Goal: Download file/media

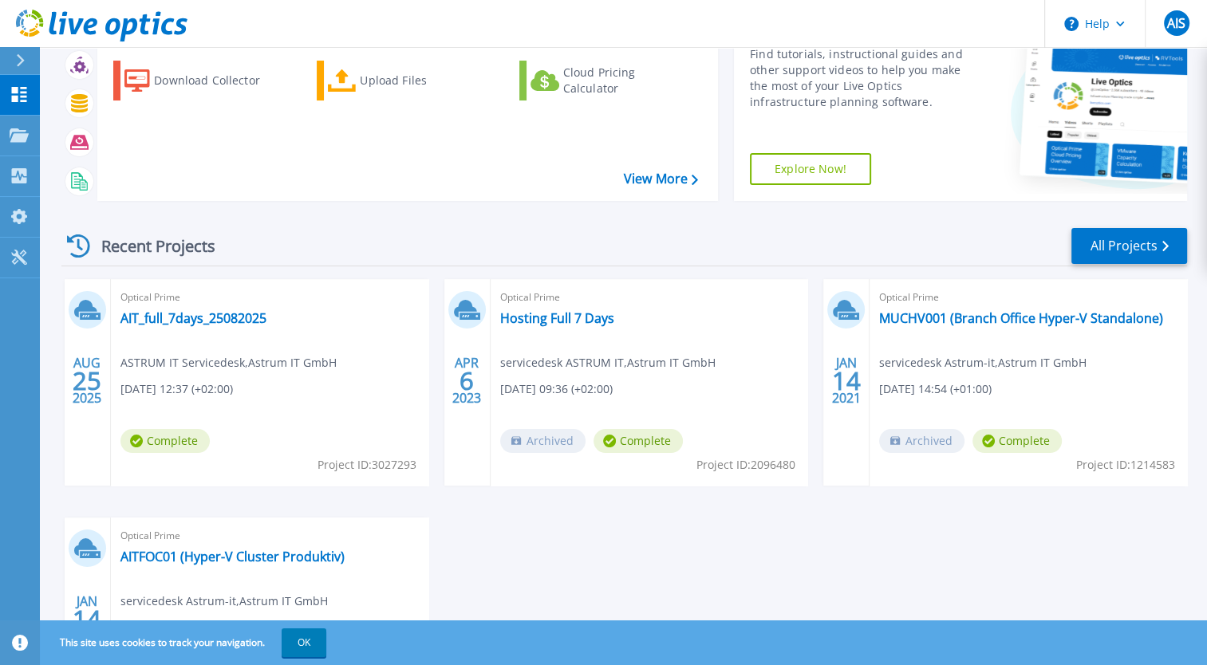
scroll to position [160, 0]
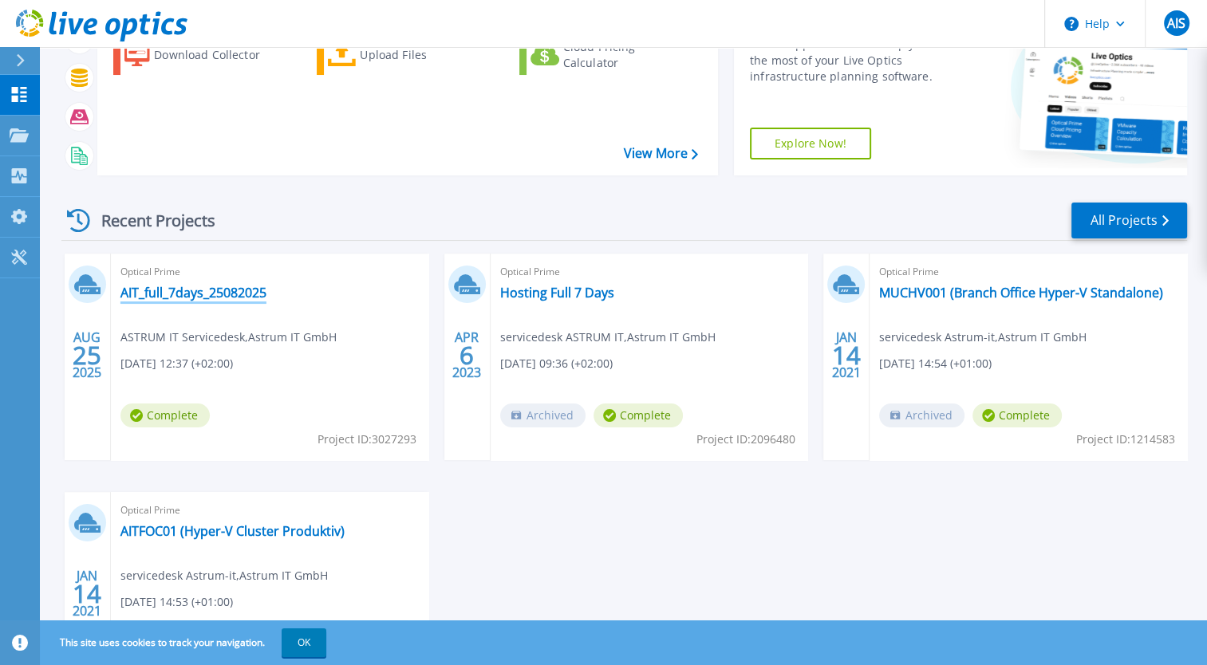
click at [242, 297] on link "AIT_full_7days_25082025" at bounding box center [193, 293] width 146 height 16
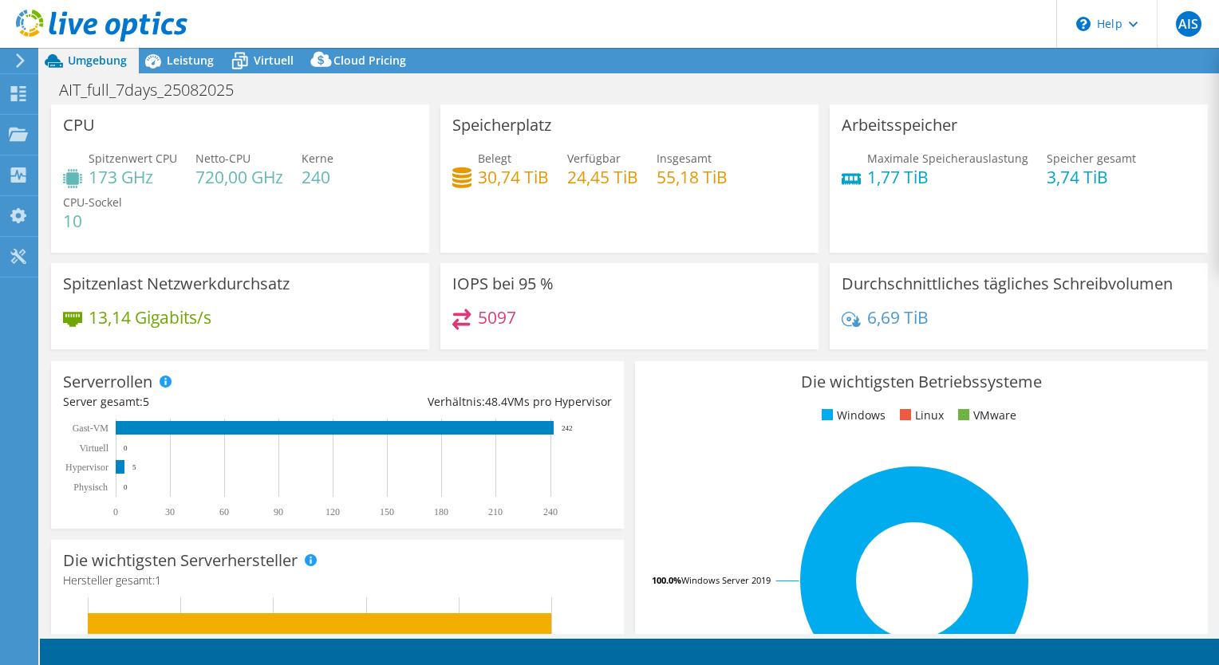
select select "USD"
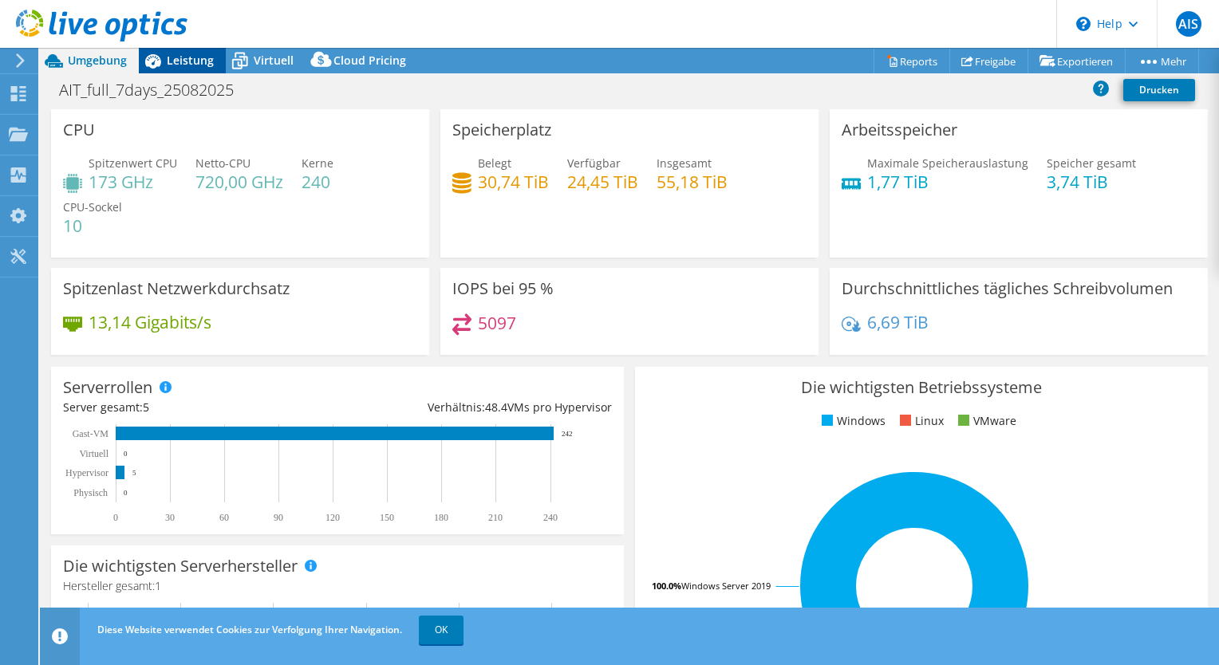
click at [156, 61] on icon at bounding box center [153, 61] width 16 height 14
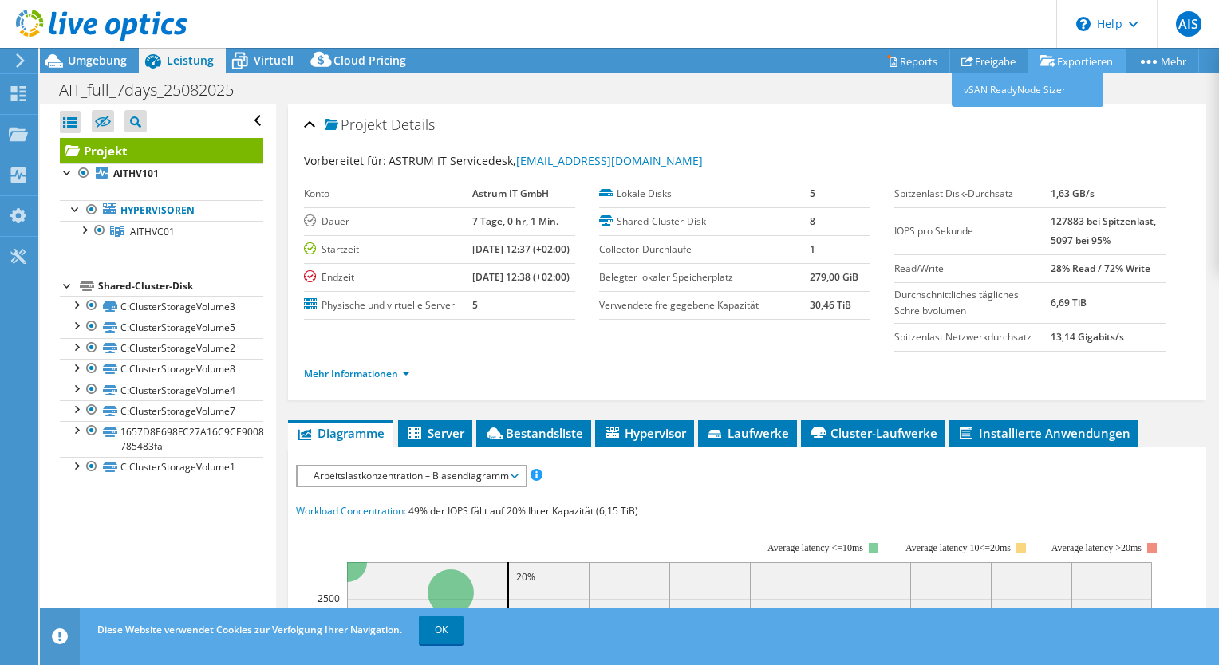
click at [1065, 62] on link "Exportieren" at bounding box center [1076, 61] width 98 height 25
click at [1008, 94] on link "vSAN ReadyNode Sizer" at bounding box center [1027, 89] width 152 height 33
click at [900, 53] on link "Reports" at bounding box center [911, 61] width 77 height 25
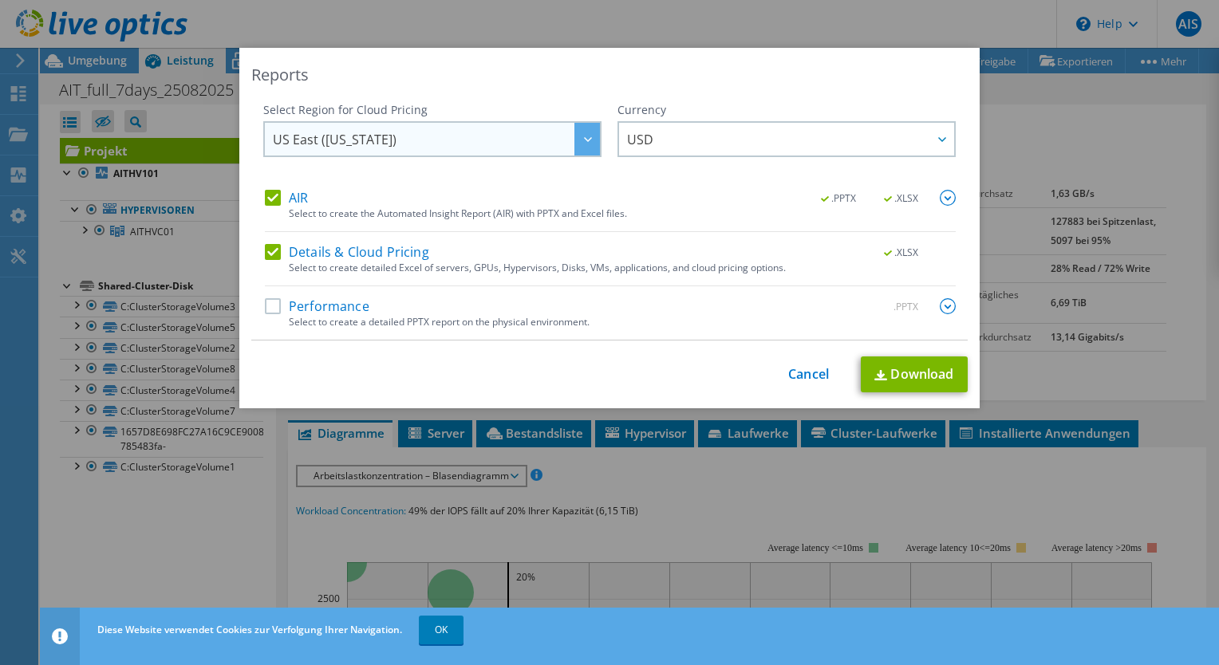
click at [479, 137] on span "US East ([US_STATE])" at bounding box center [436, 139] width 327 height 33
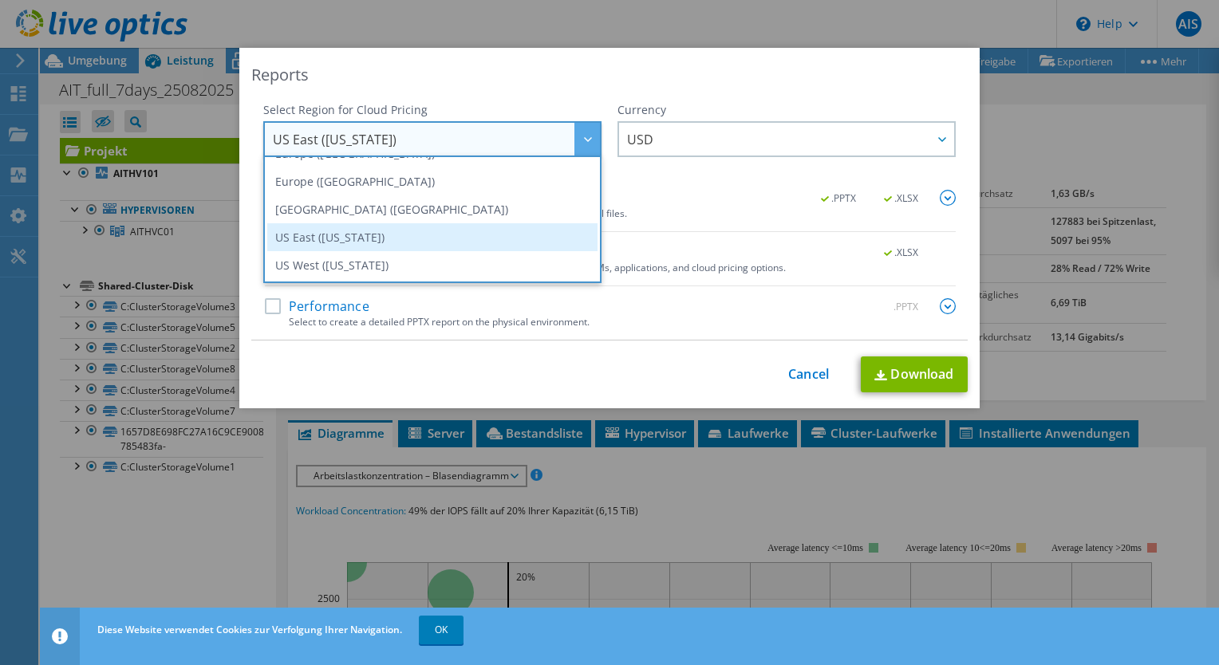
scroll to position [136, 0]
click at [364, 238] on li "Europe ([GEOGRAPHIC_DATA])" at bounding box center [432, 233] width 330 height 28
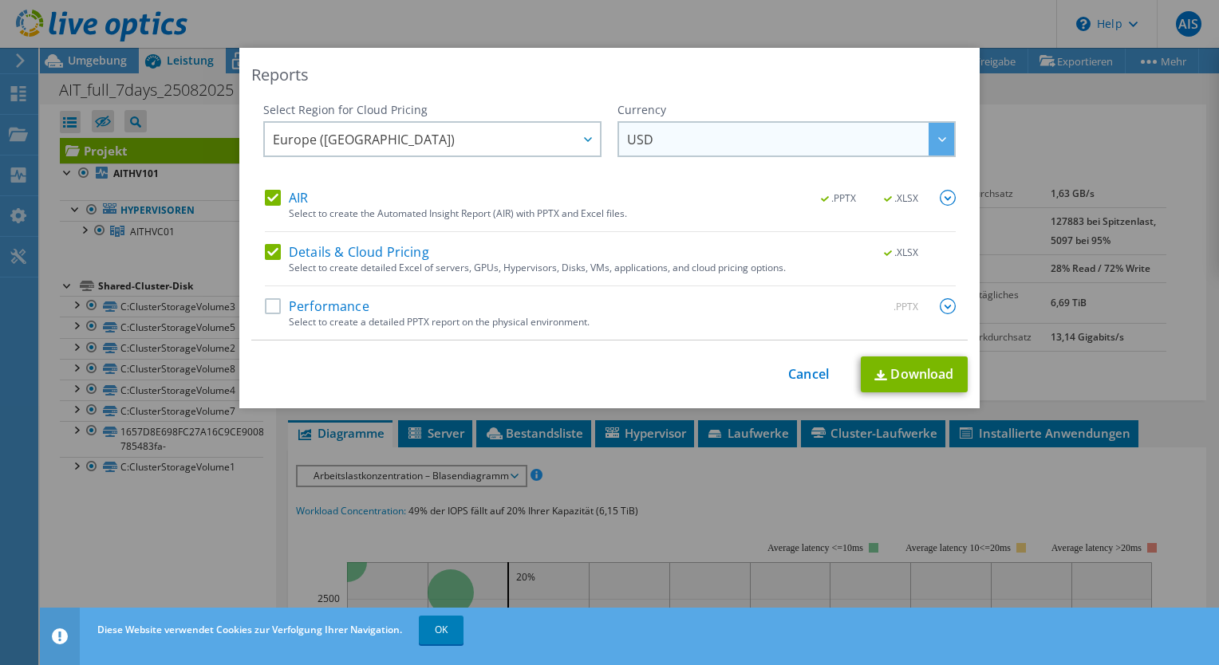
click at [675, 133] on span "USD" at bounding box center [790, 139] width 327 height 33
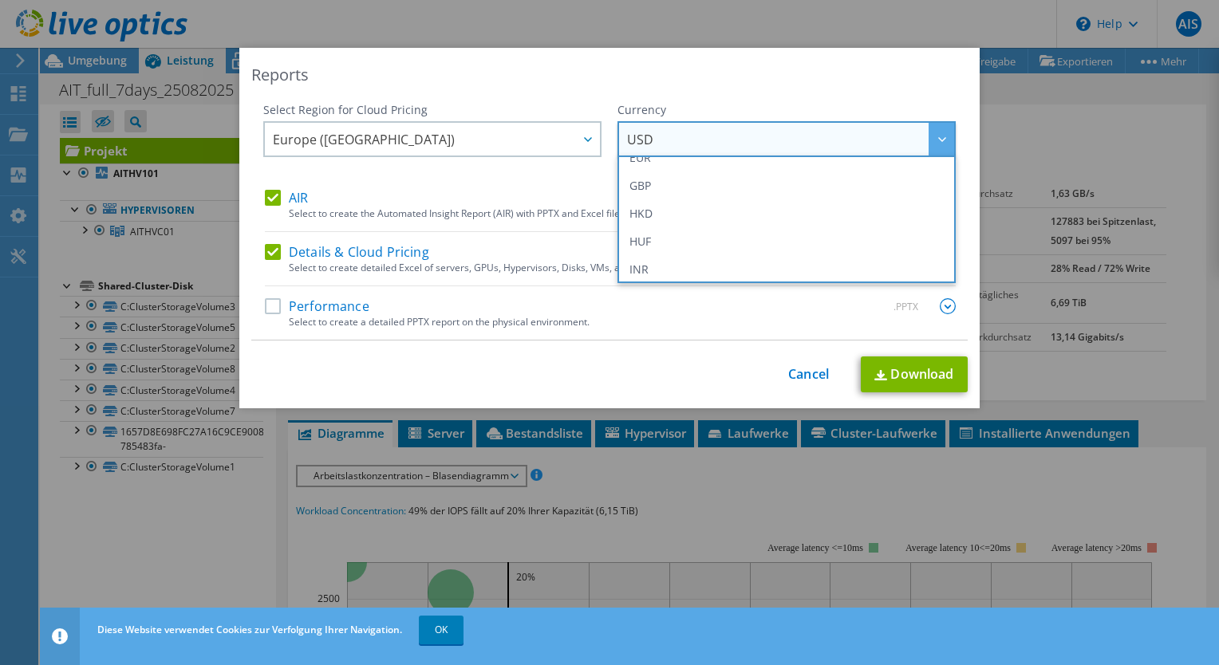
scroll to position [160, 0]
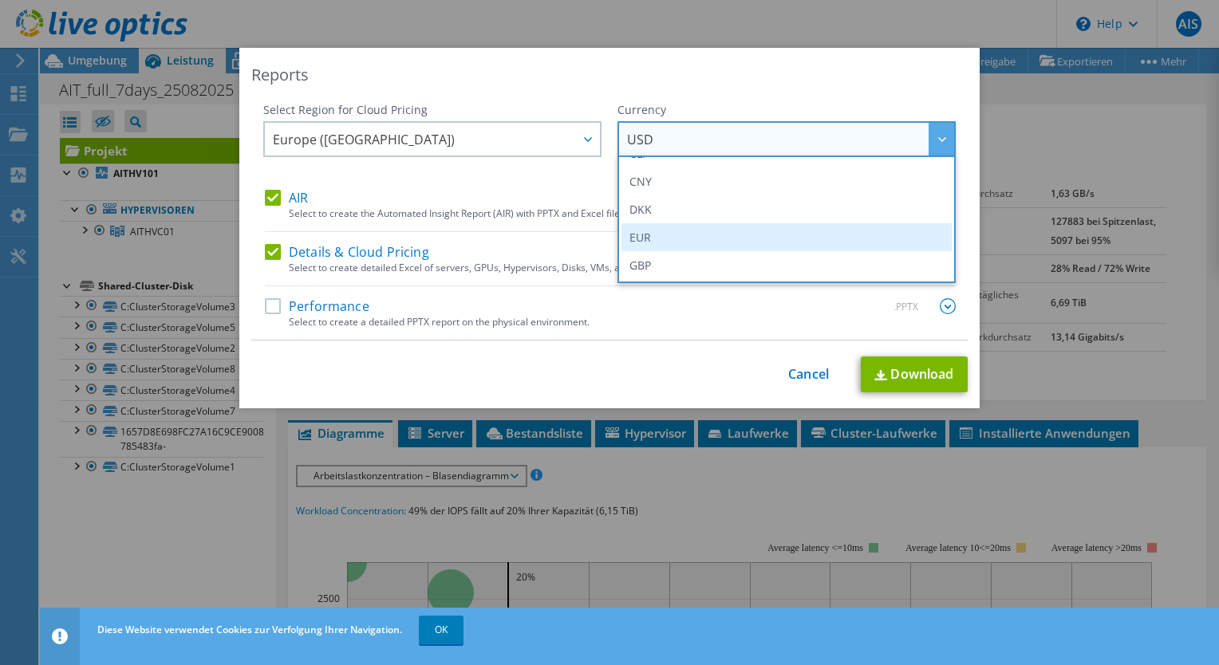
click at [635, 237] on li "EUR" at bounding box center [786, 237] width 330 height 28
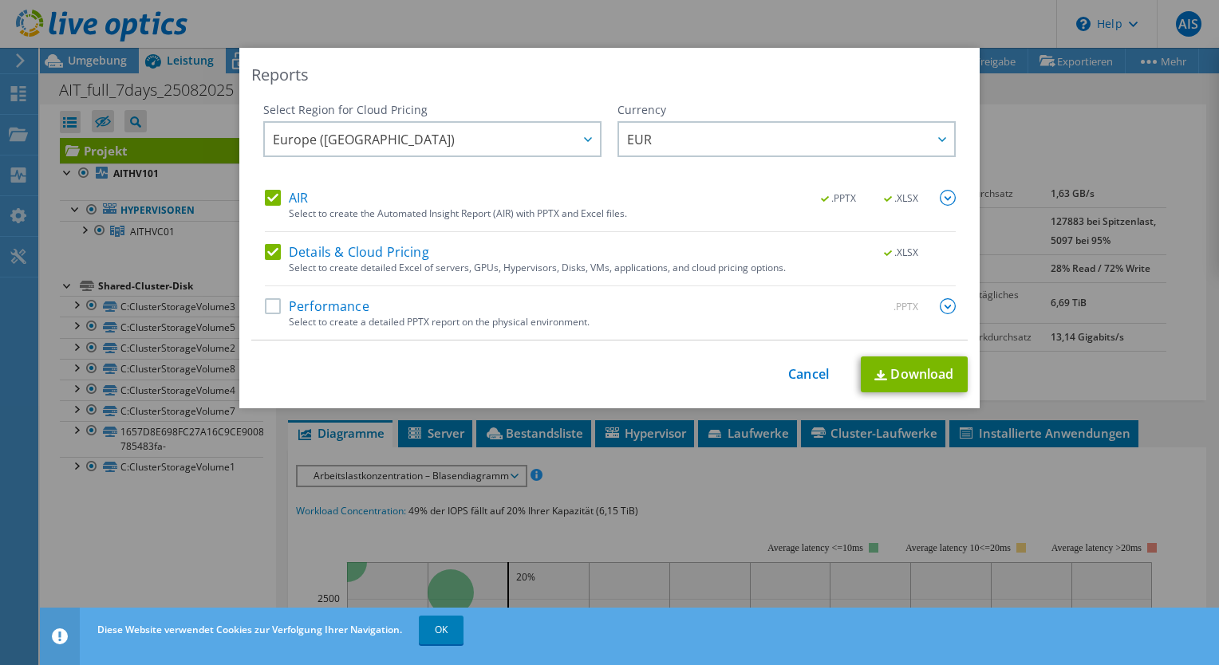
click at [268, 309] on label "Performance" at bounding box center [317, 306] width 104 height 16
click at [0, 0] on input "Performance" at bounding box center [0, 0] width 0 height 0
click at [877, 381] on link "Download" at bounding box center [914, 375] width 107 height 36
click at [794, 375] on link "Cancel" at bounding box center [808, 374] width 41 height 15
